Goal: Task Accomplishment & Management: Use online tool/utility

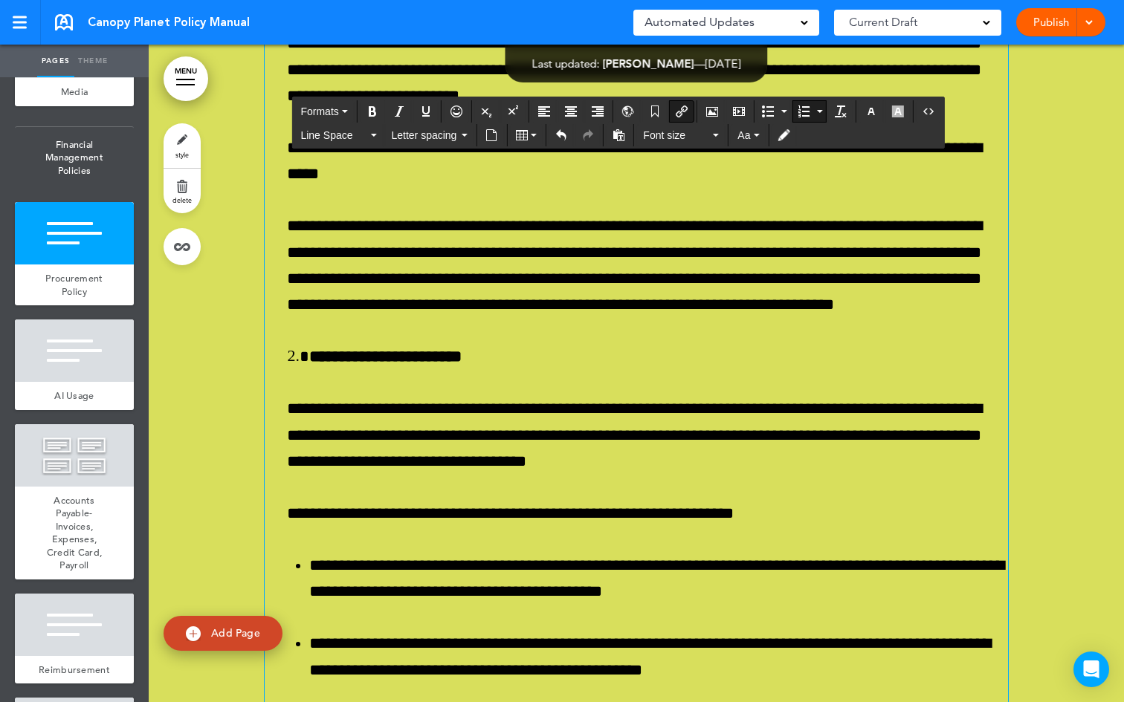
scroll to position [58814, 0]
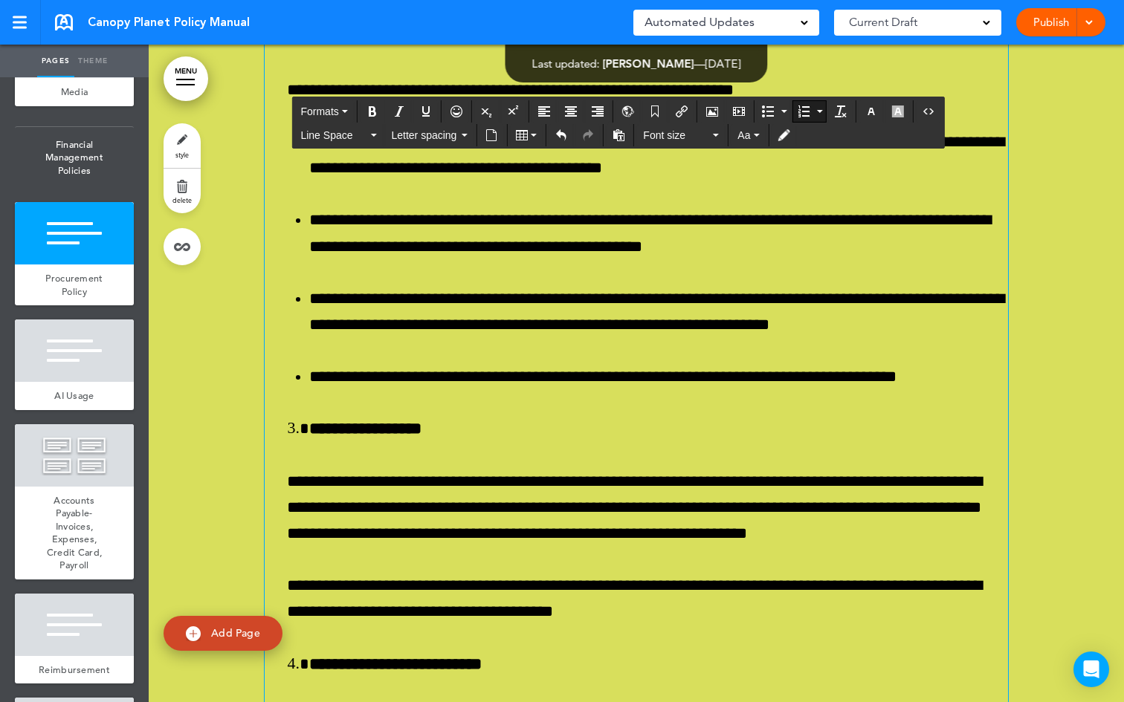
scroll to position [59352, 0]
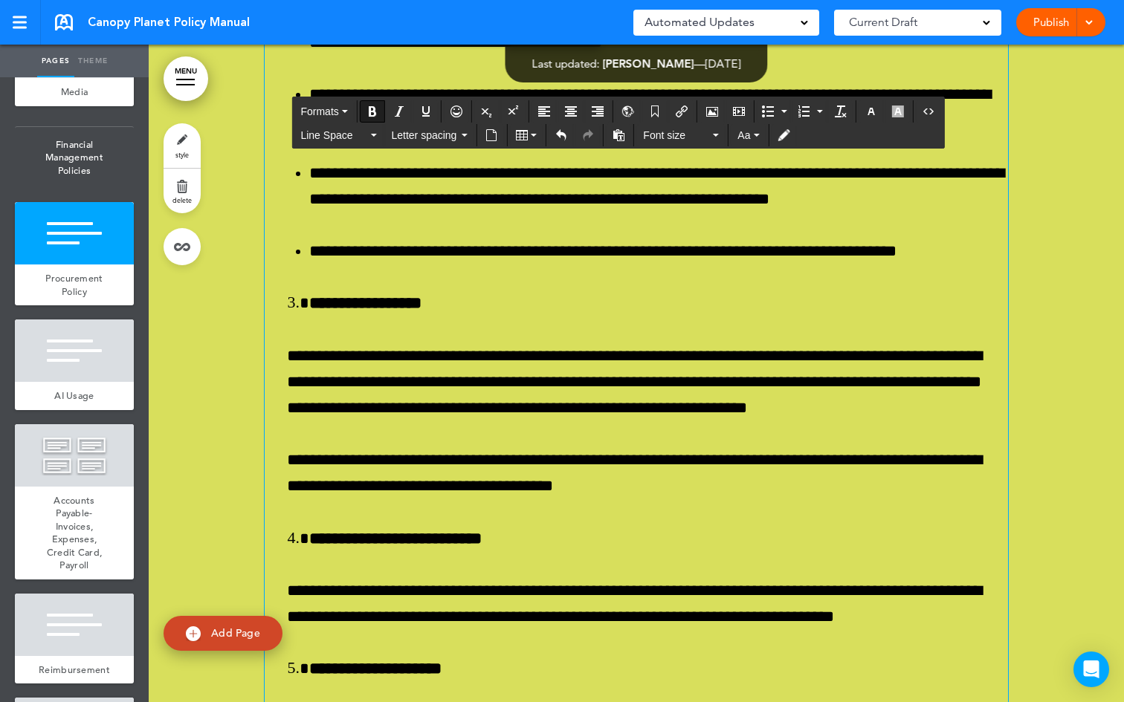
drag, startPoint x: 424, startPoint y: 351, endPoint x: 278, endPoint y: 316, distance: 150.5
click at [278, 316] on div "**********" at bounding box center [636, 449] width 743 height 6945
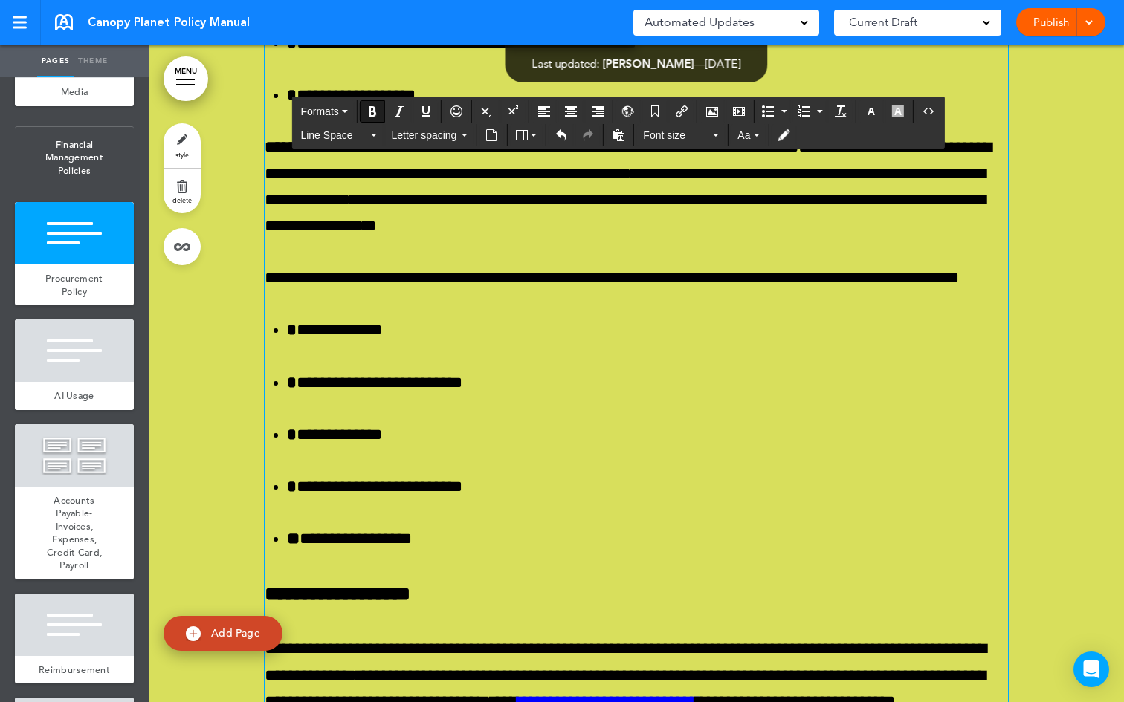
scroll to position [54914, 0]
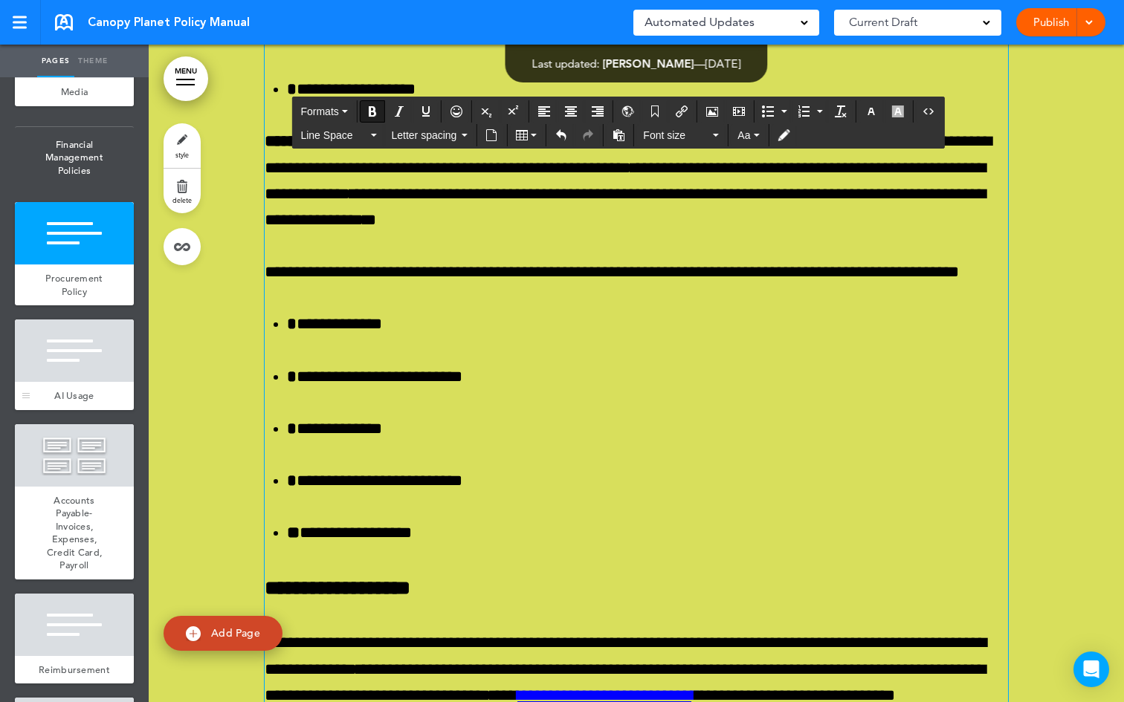
click at [97, 382] on div at bounding box center [74, 351] width 119 height 62
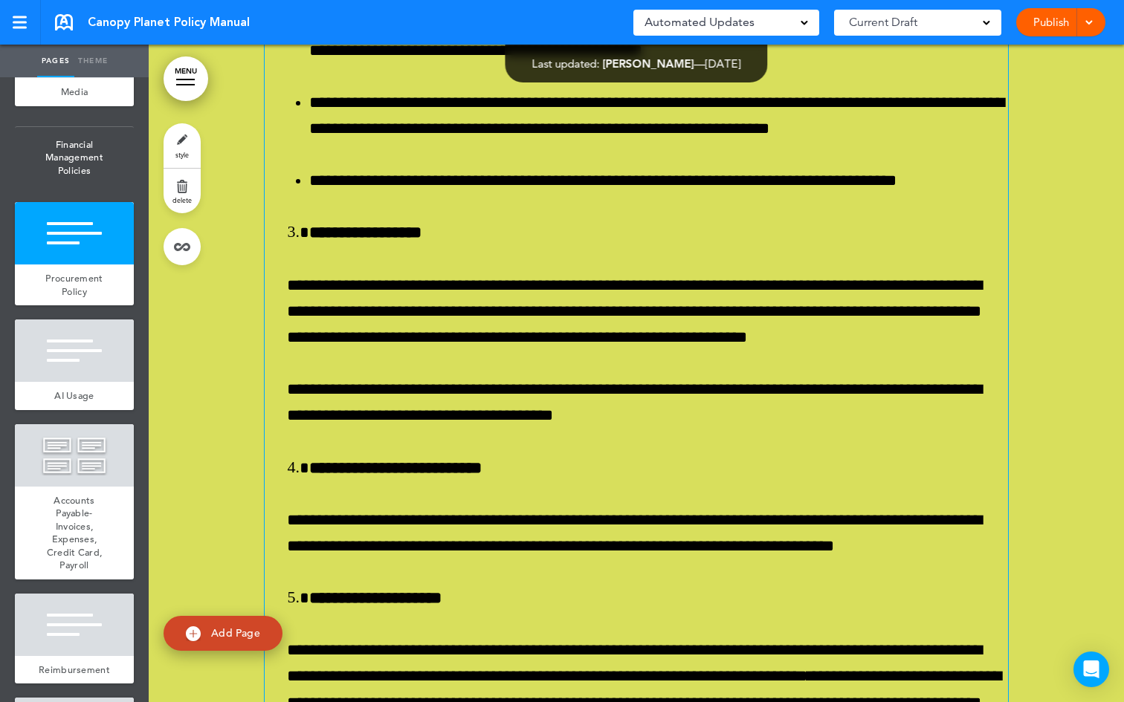
scroll to position [59425, 0]
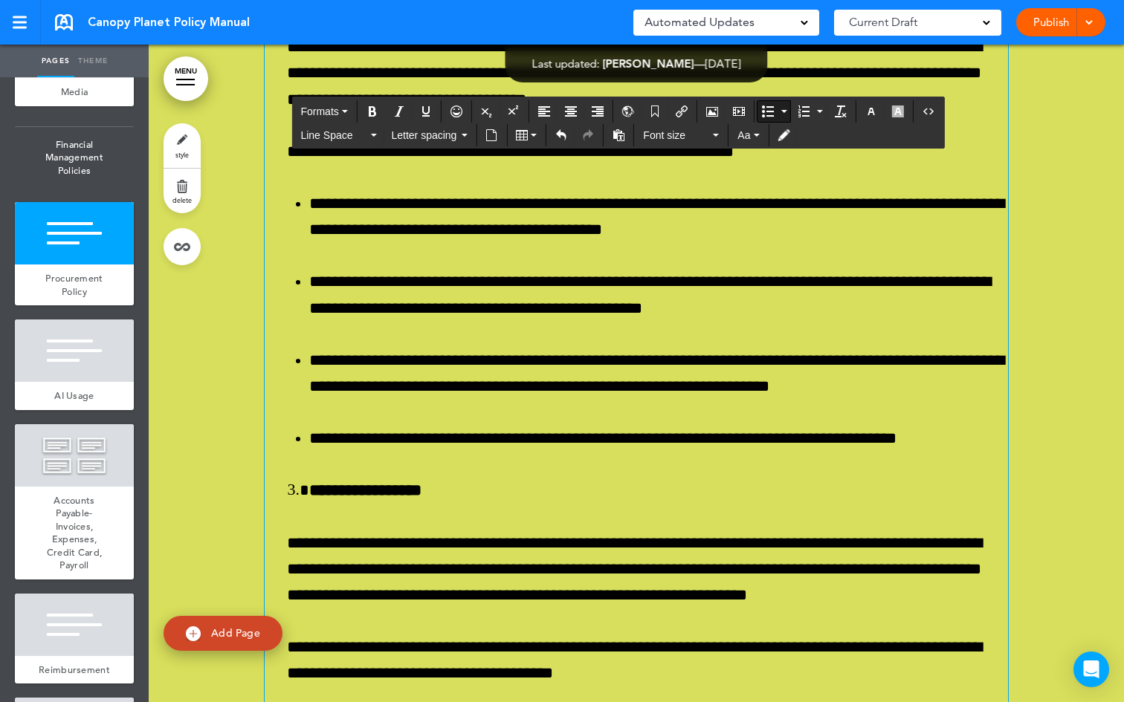
drag, startPoint x: 473, startPoint y: 532, endPoint x: 278, endPoint y: 329, distance: 281.8
click at [869, 110] on icon "button" at bounding box center [871, 112] width 12 height 12
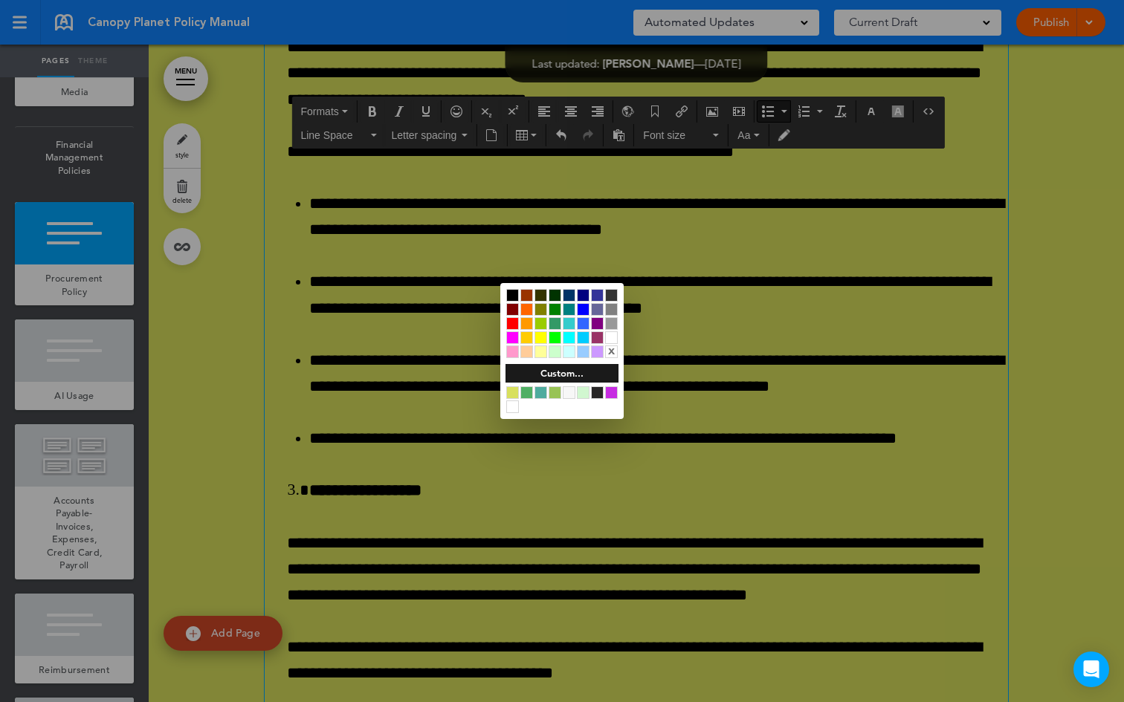
click at [583, 311] on div at bounding box center [583, 309] width 13 height 13
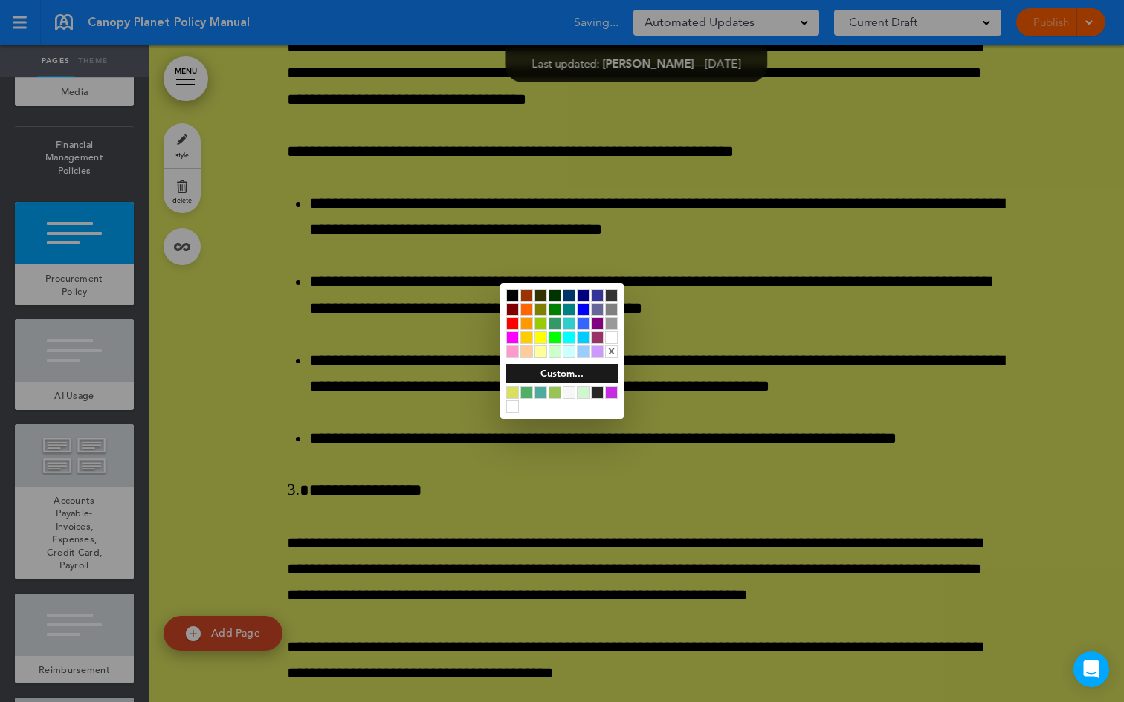
click at [502, 441] on div at bounding box center [562, 351] width 1124 height 702
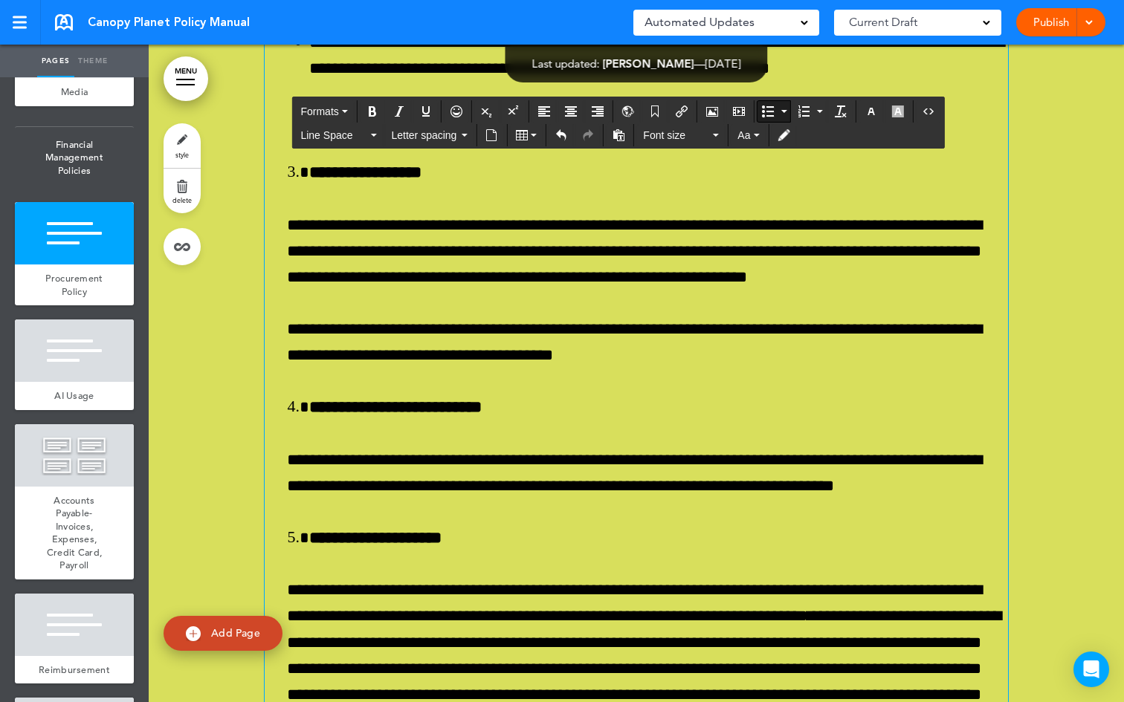
scroll to position [59659, 0]
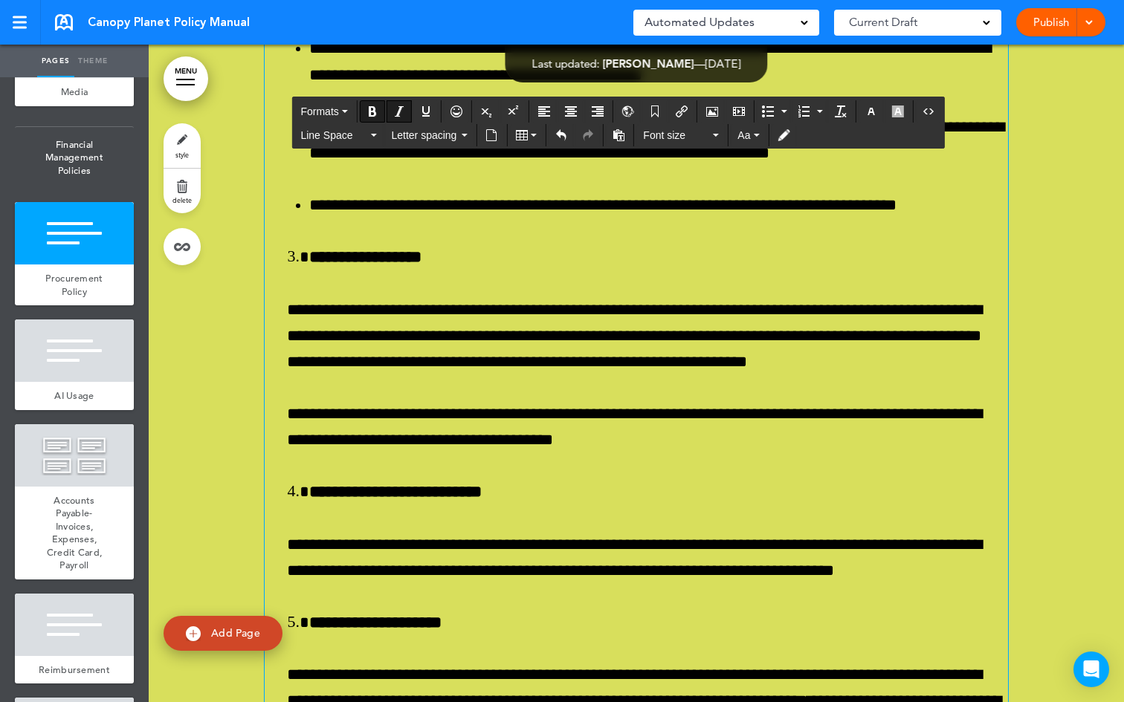
drag, startPoint x: 501, startPoint y: 407, endPoint x: 262, endPoint y: 353, distance: 244.5
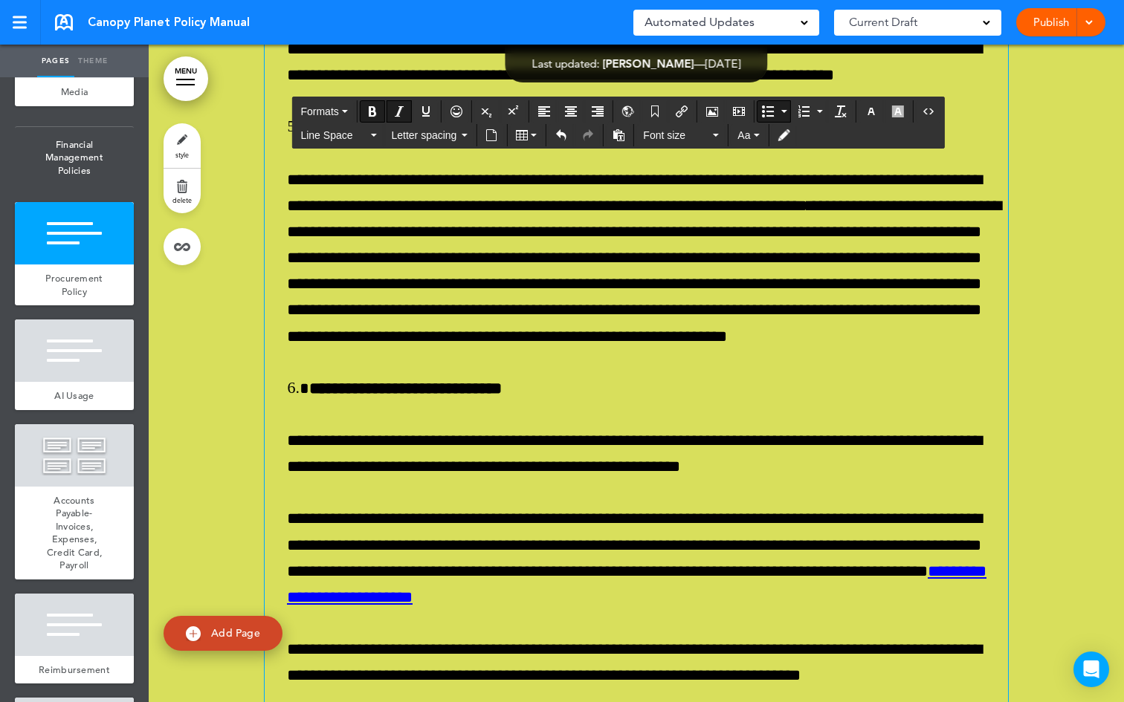
drag, startPoint x: 554, startPoint y: 386, endPoint x: 282, endPoint y: 375, distance: 271.5
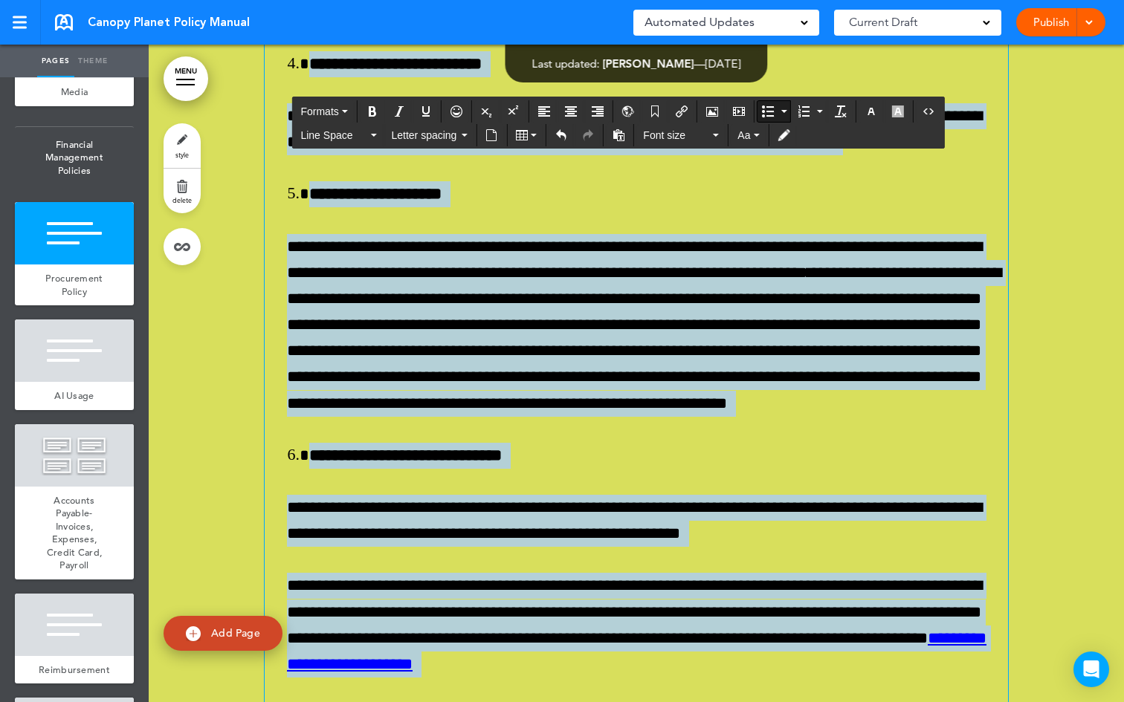
scroll to position [59602, 0]
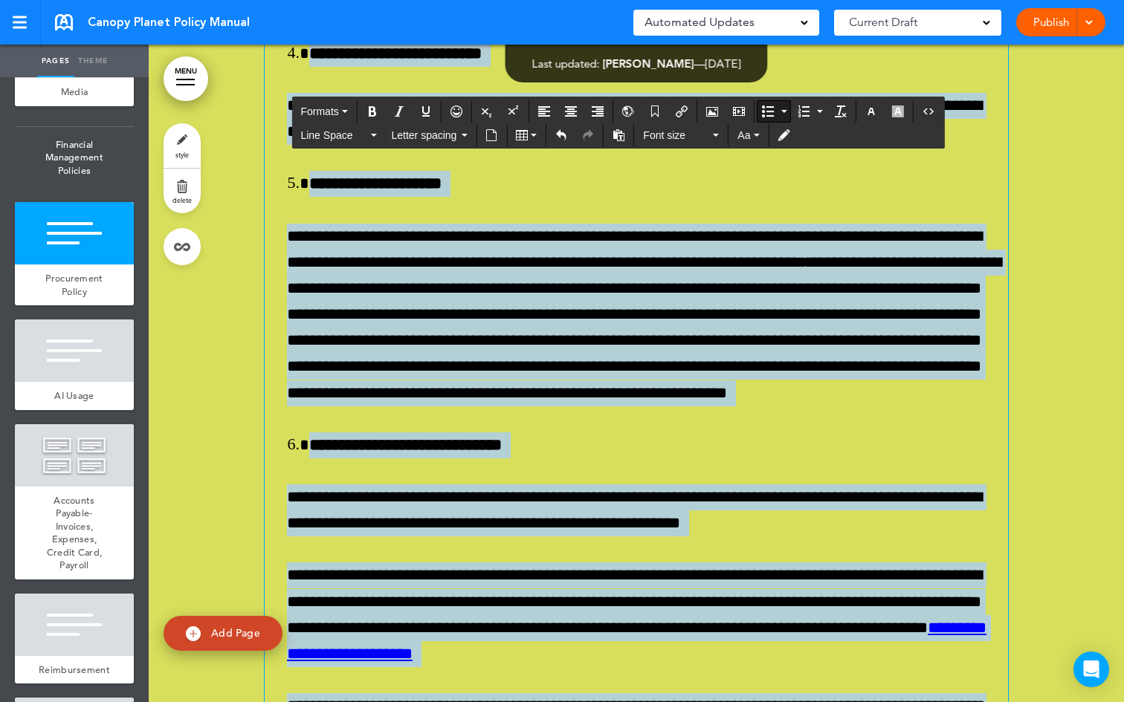
drag, startPoint x: 424, startPoint y: 415, endPoint x: 253, endPoint y: 495, distance: 189.5
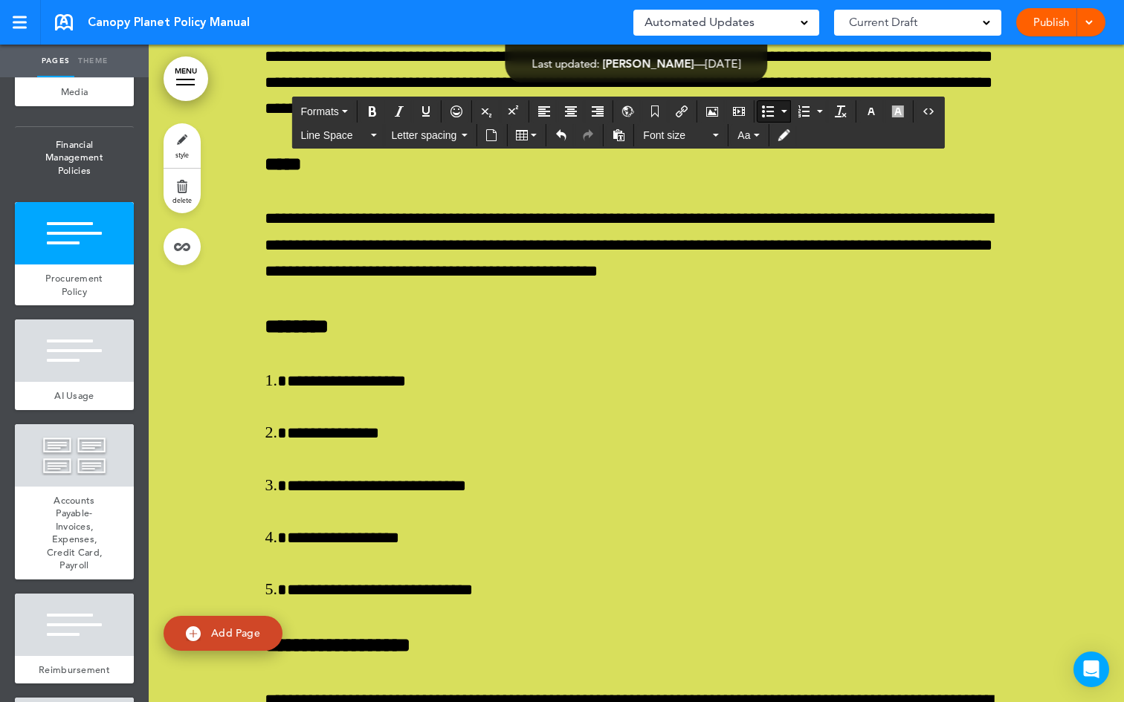
scroll to position [59726, 0]
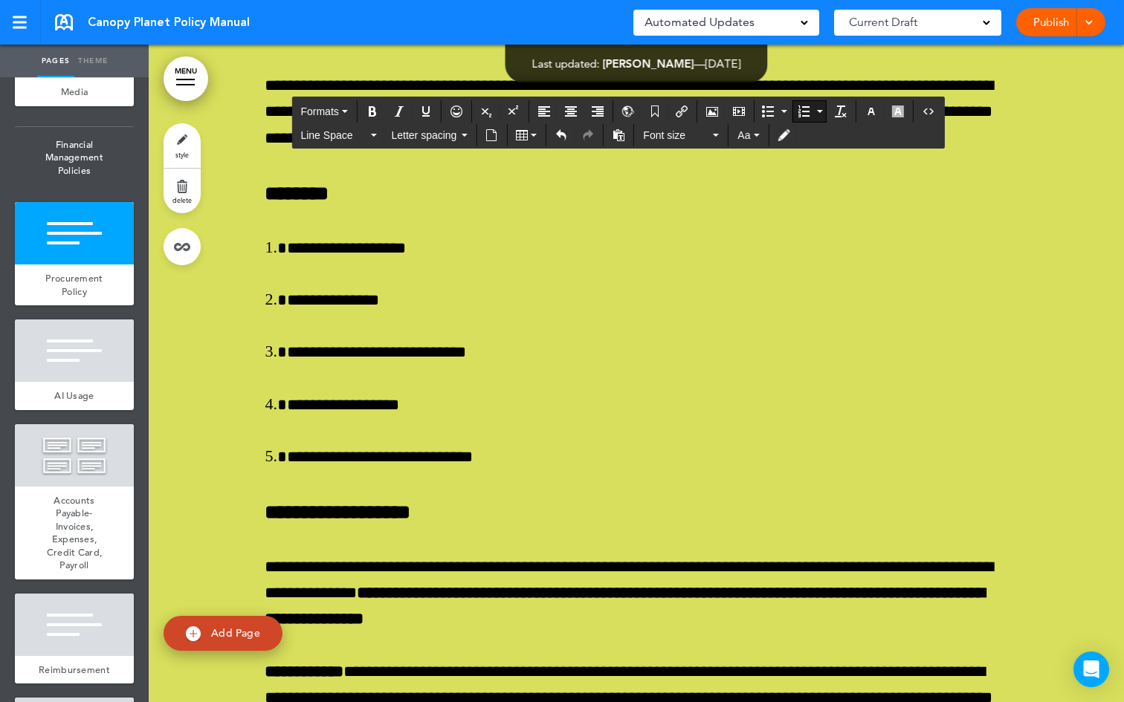
scroll to position [59830, 0]
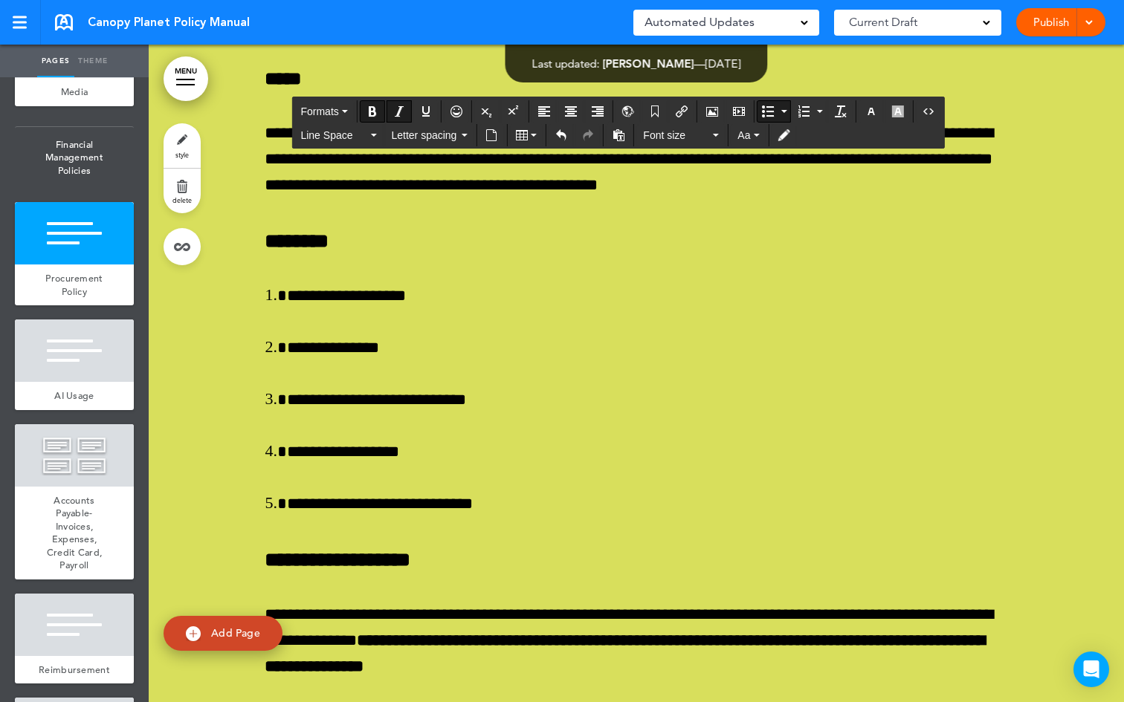
scroll to position [59683, 0]
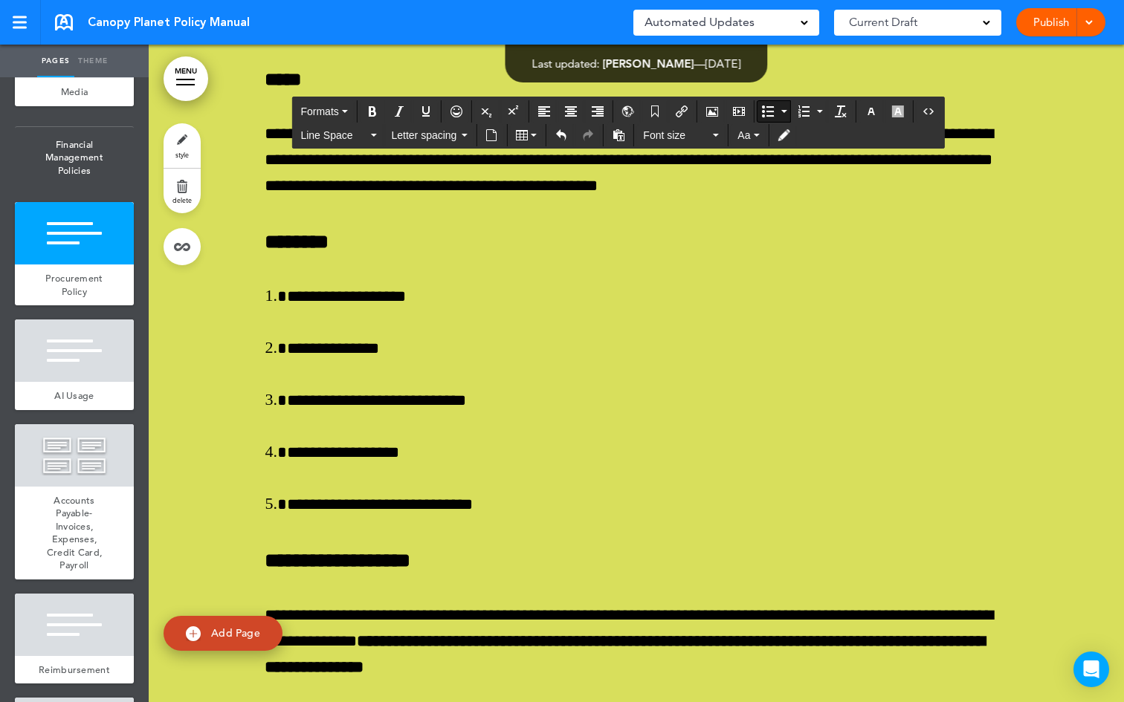
drag, startPoint x: 929, startPoint y: 465, endPoint x: 273, endPoint y: 252, distance: 690.1
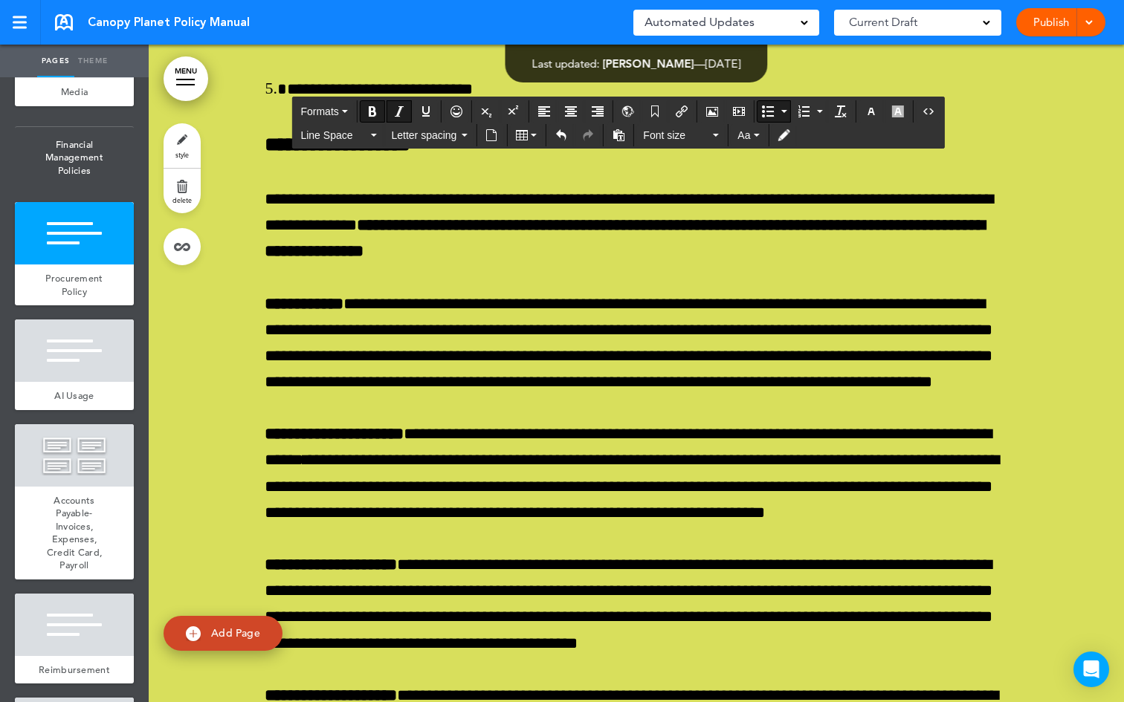
scroll to position [59919, 0]
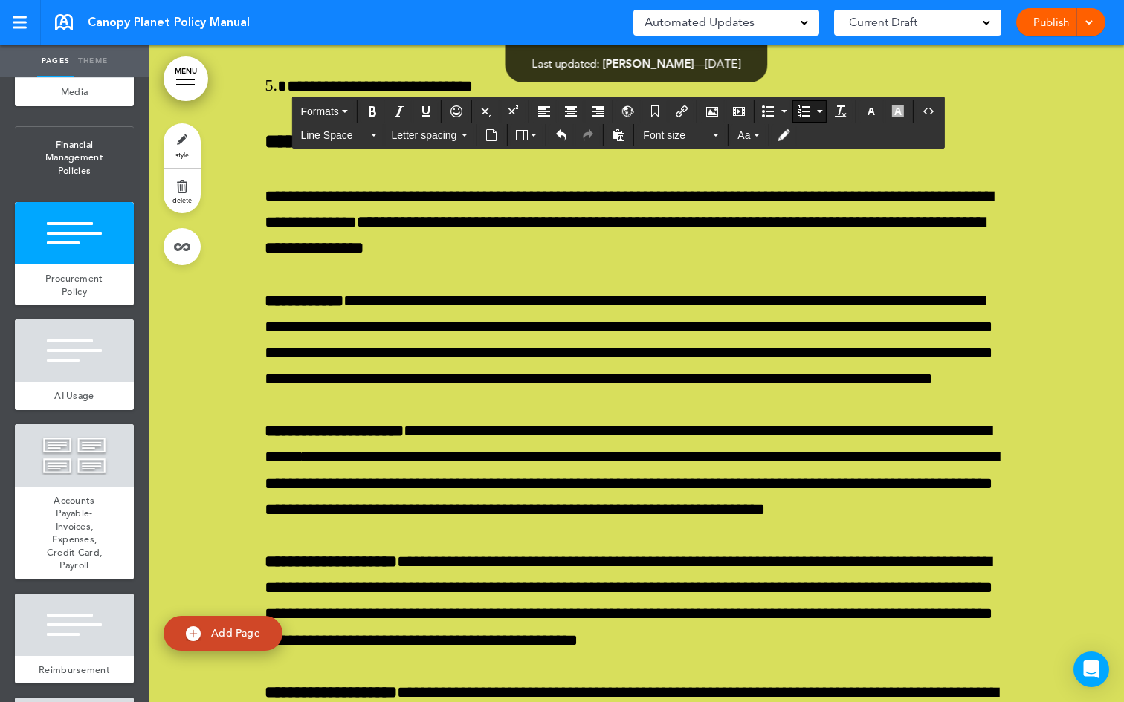
drag, startPoint x: 864, startPoint y: 518, endPoint x: 279, endPoint y: 172, distance: 679.1
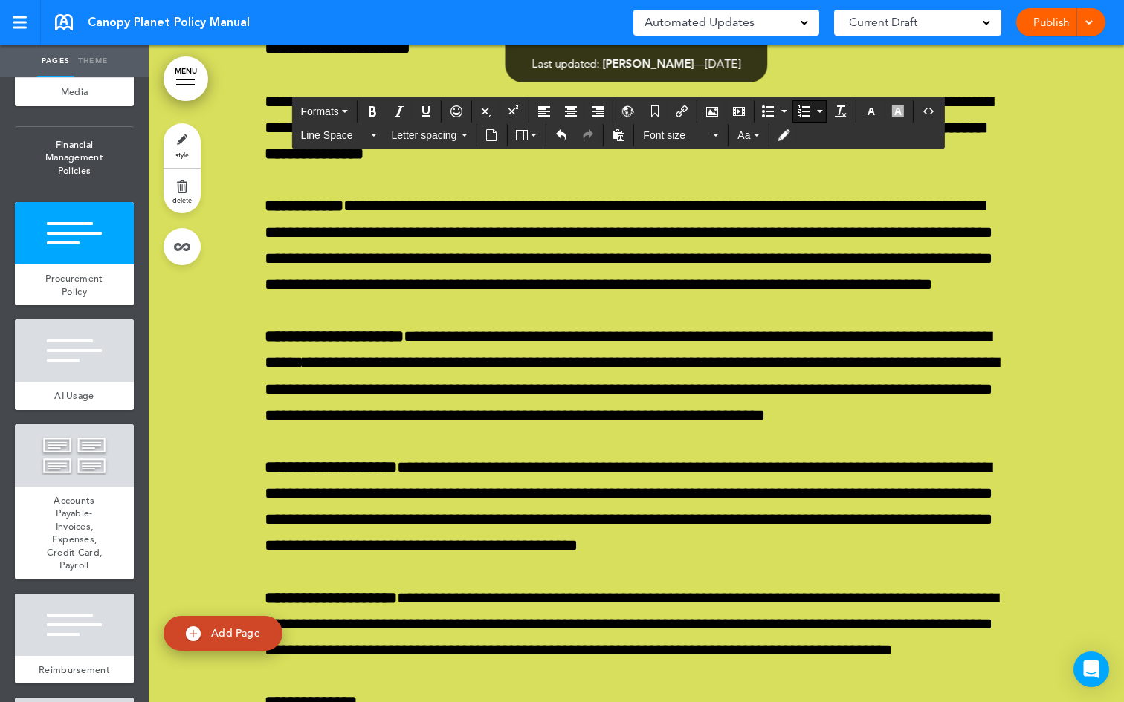
scroll to position [59752, 0]
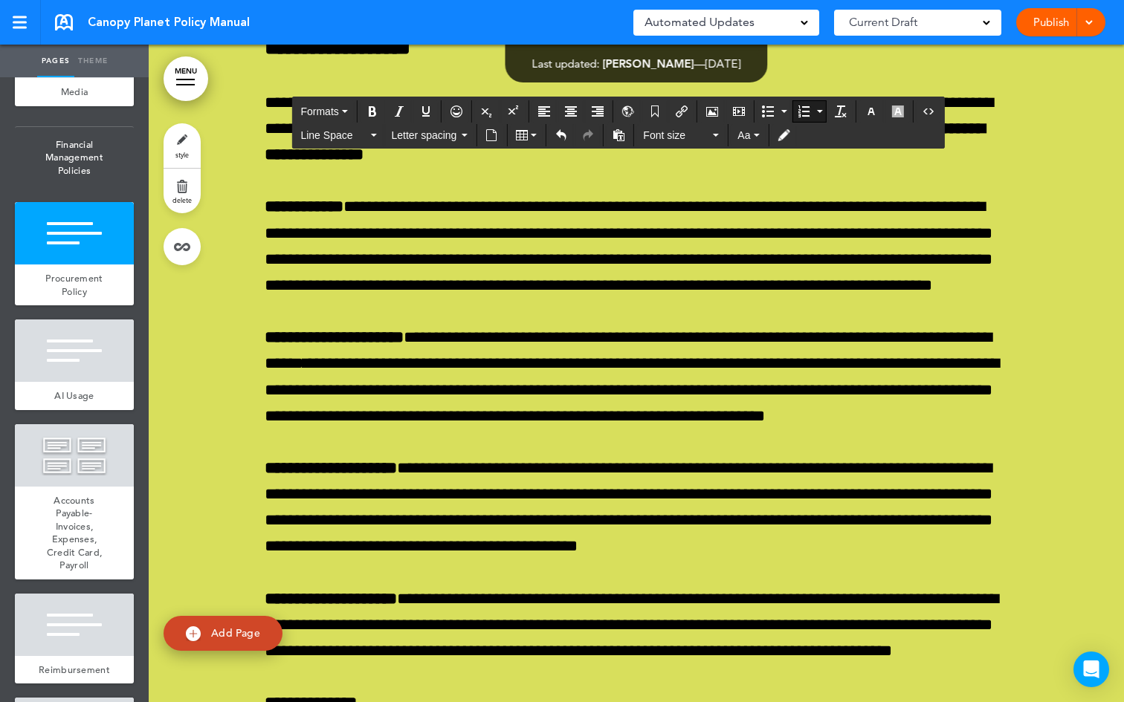
drag, startPoint x: 342, startPoint y: 407, endPoint x: 260, endPoint y: 331, distance: 111.5
drag, startPoint x: 283, startPoint y: 324, endPoint x: 317, endPoint y: 387, distance: 71.8
drag, startPoint x: 314, startPoint y: 391, endPoint x: 250, endPoint y: 347, distance: 77.5
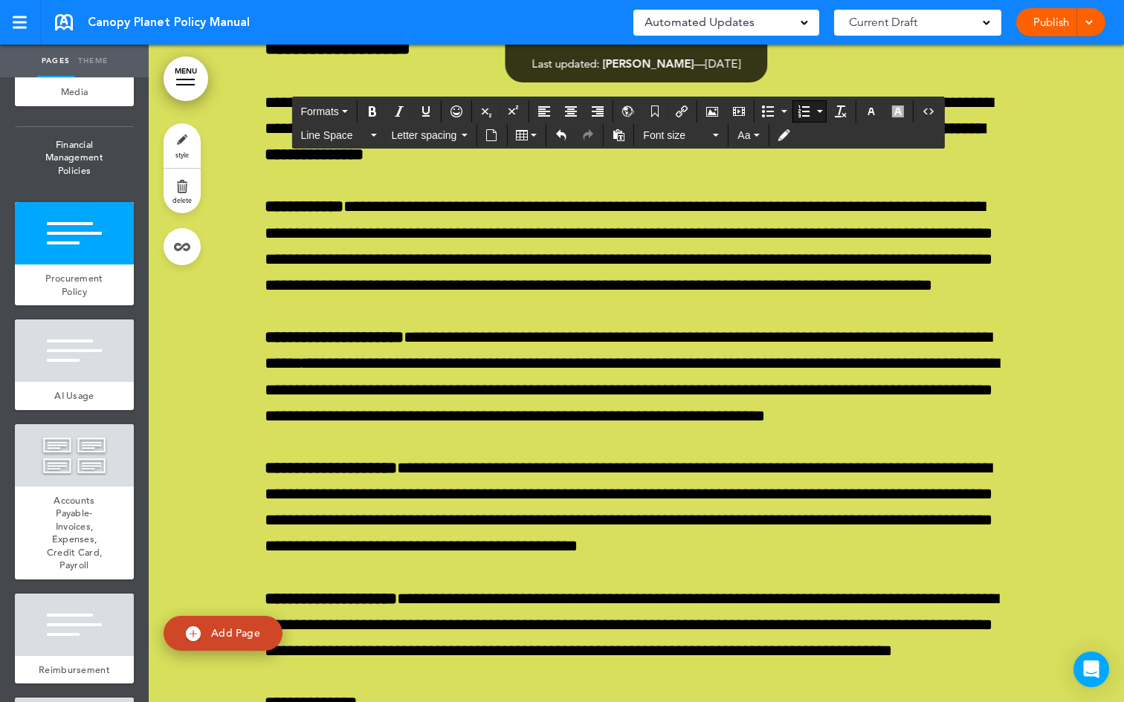
drag, startPoint x: 295, startPoint y: 450, endPoint x: 256, endPoint y: 328, distance: 128.8
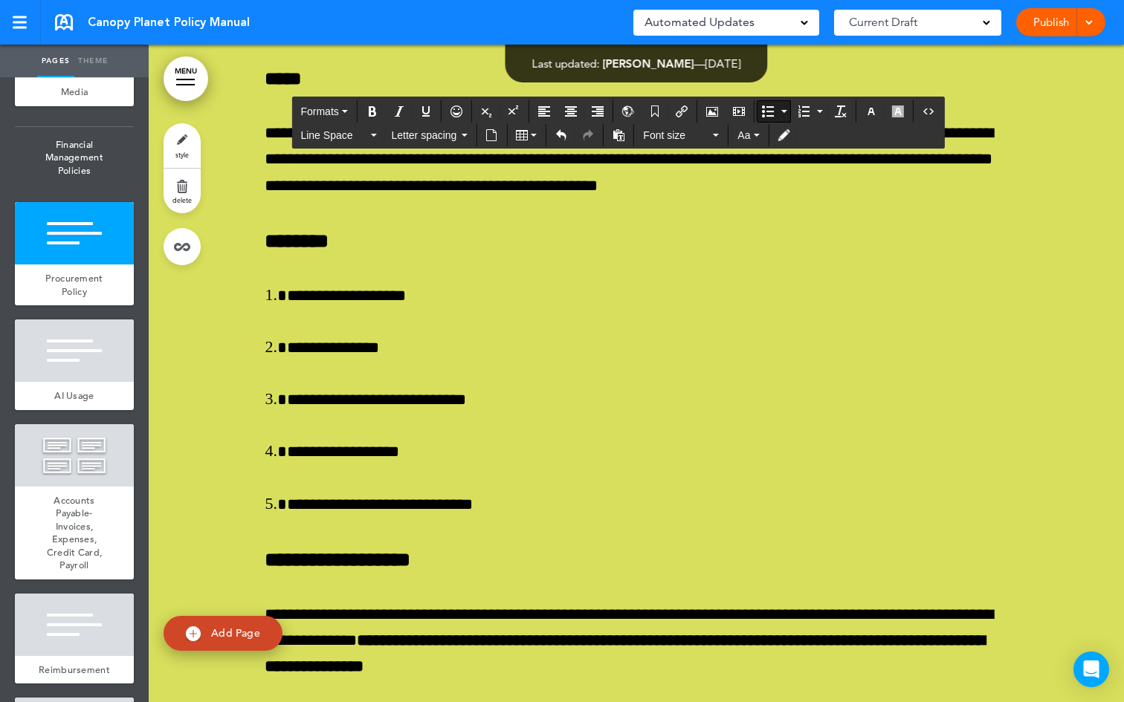
drag, startPoint x: 480, startPoint y: 577, endPoint x: 308, endPoint y: 572, distance: 172.5
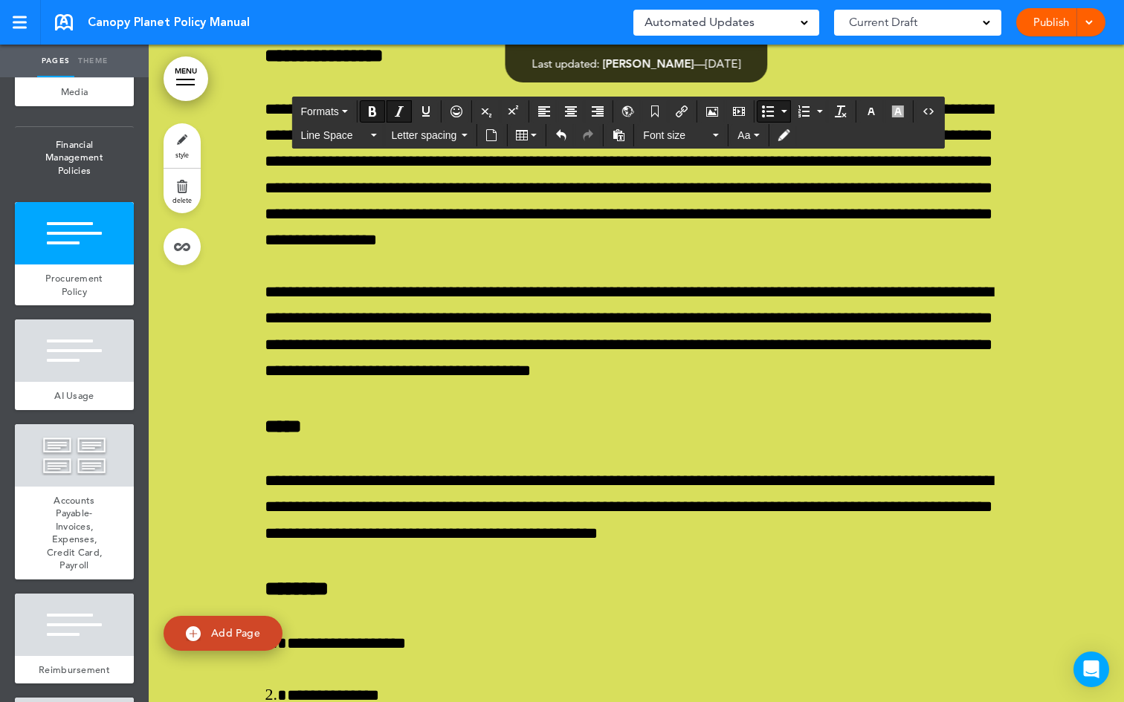
scroll to position [59405, 0]
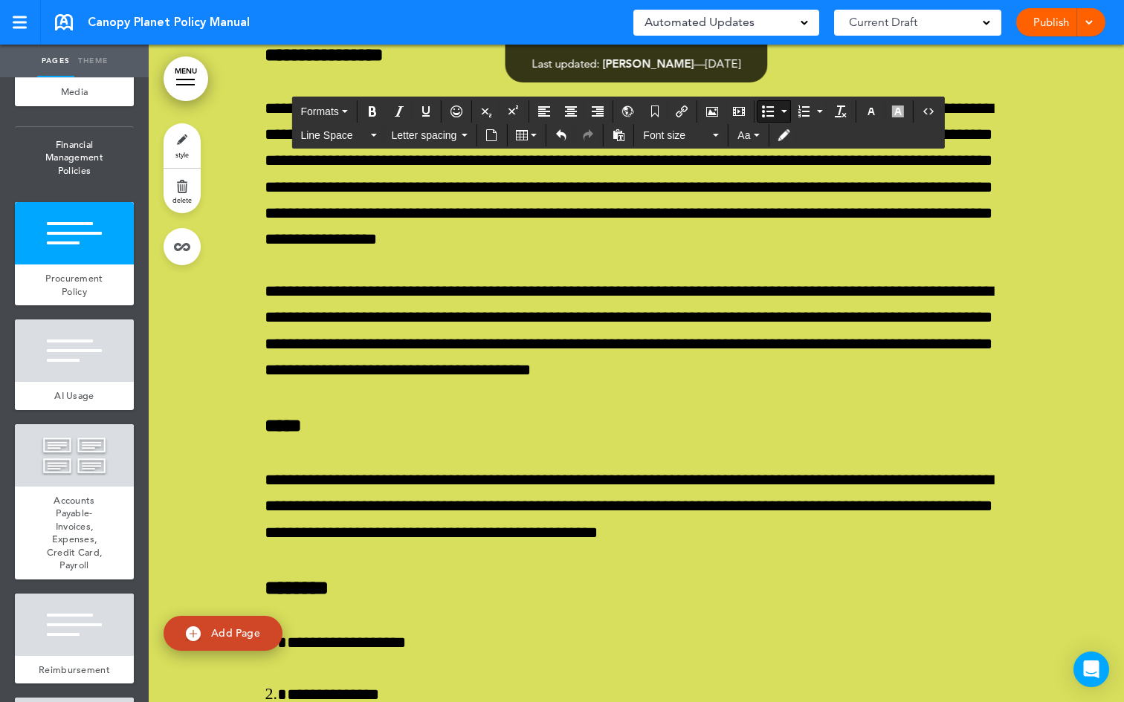
drag, startPoint x: 462, startPoint y: 561, endPoint x: 277, endPoint y: 353, distance: 278.0
click at [867, 111] on icon "button" at bounding box center [871, 112] width 12 height 12
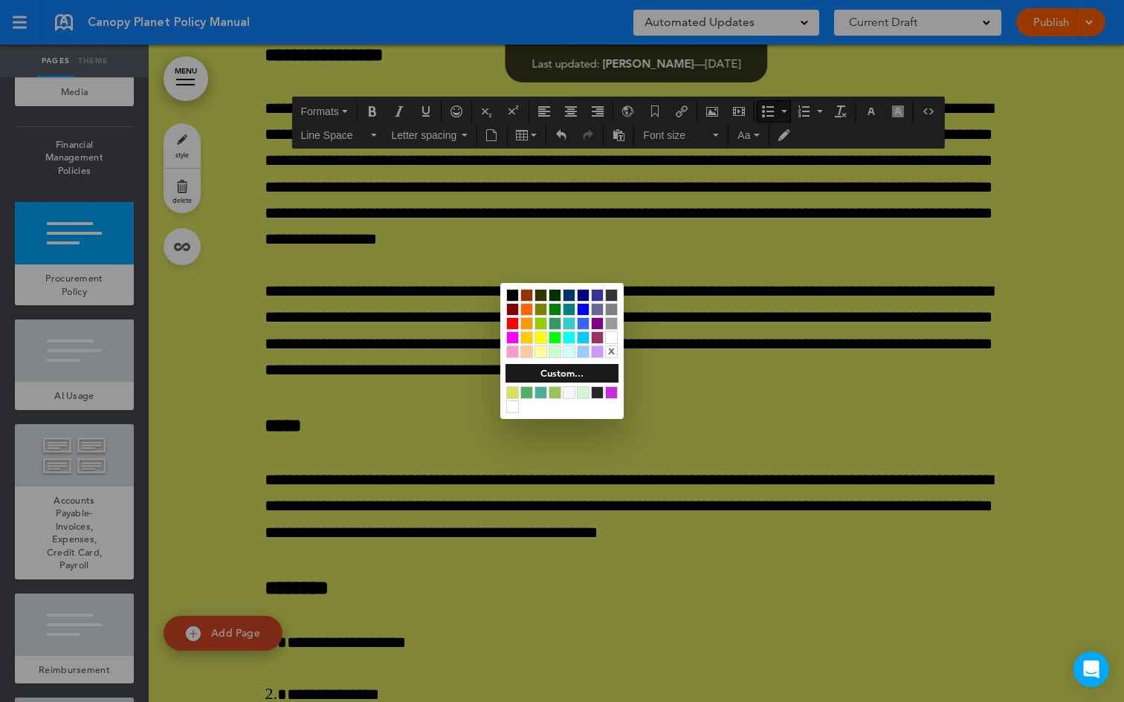
click at [587, 315] on div at bounding box center [583, 309] width 13 height 13
click at [585, 310] on div at bounding box center [583, 309] width 13 height 13
click at [410, 256] on div at bounding box center [562, 351] width 1124 height 702
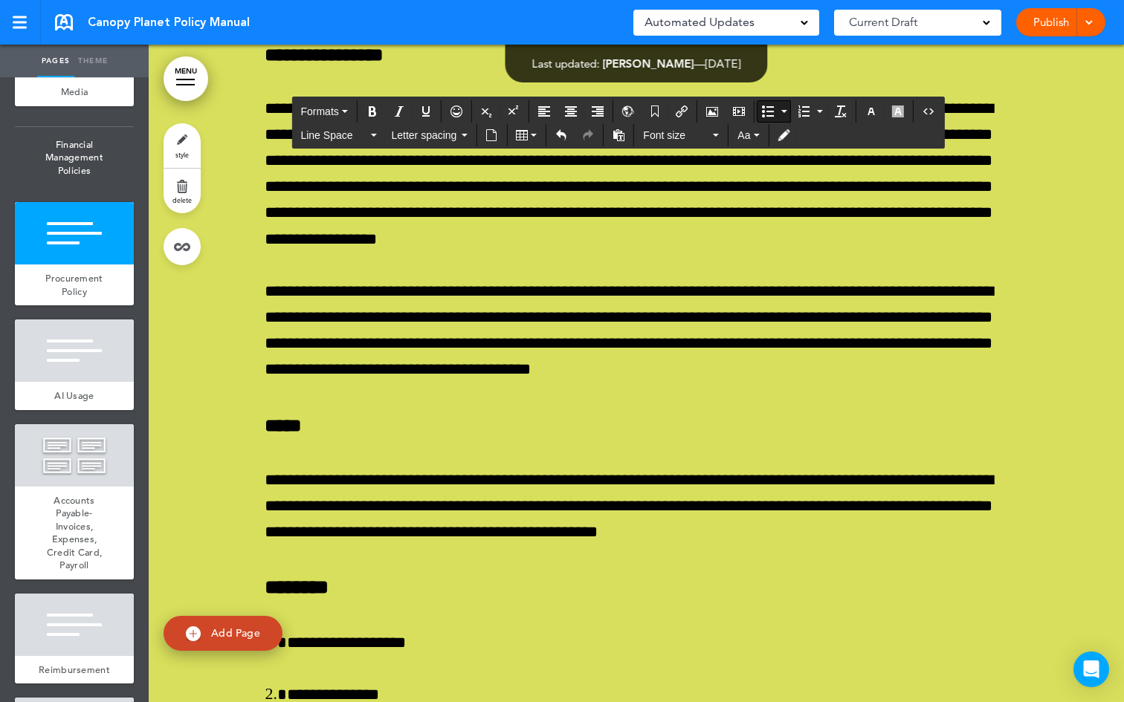
drag, startPoint x: 494, startPoint y: 570, endPoint x: 274, endPoint y: 350, distance: 311.6
click at [378, 107] on icon "Bold" at bounding box center [372, 112] width 12 height 12
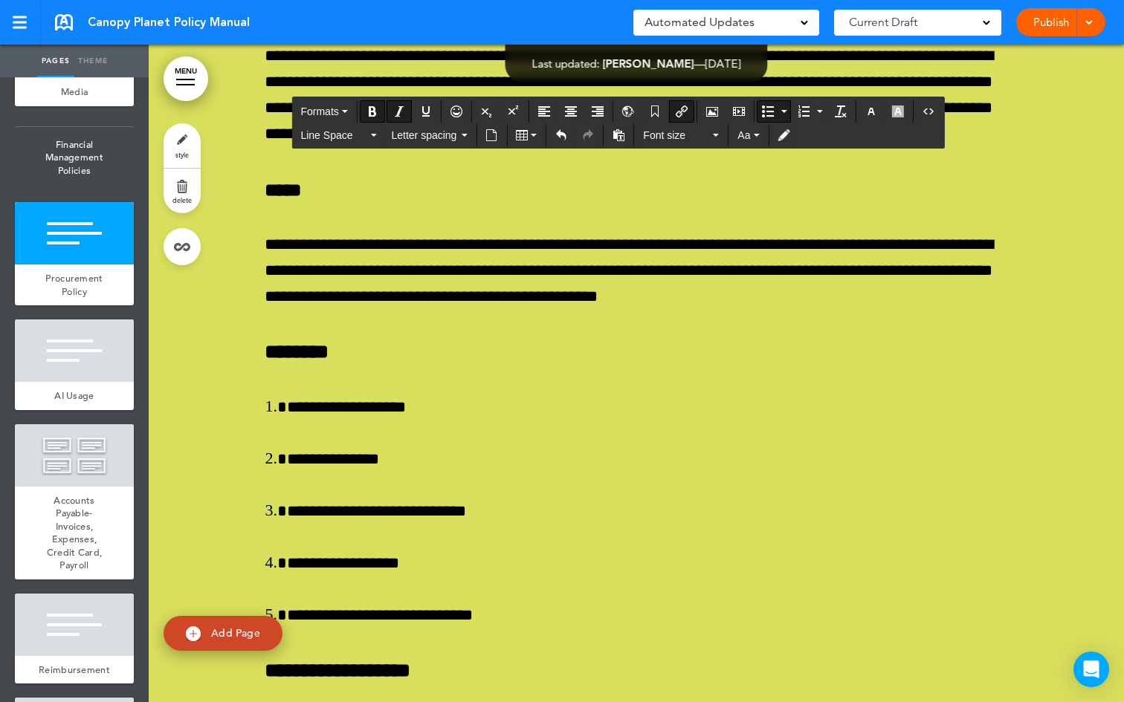
scroll to position [59647, 0]
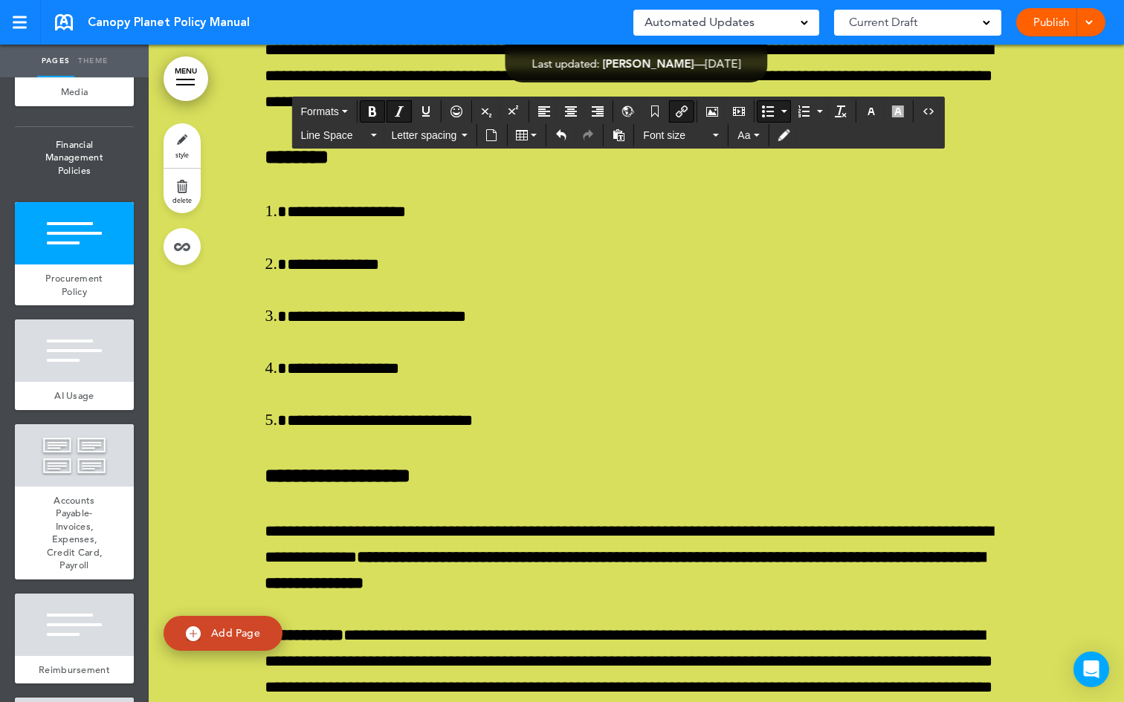
scroll to position [59797, 0]
